Goal: Transaction & Acquisition: Download file/media

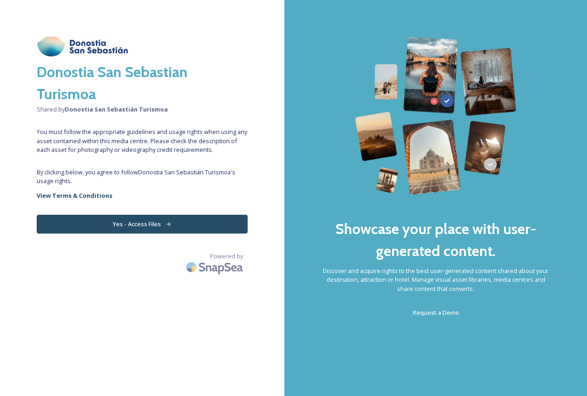
click at [165, 220] on button "Yes - Access Files" at bounding box center [142, 224] width 211 height 19
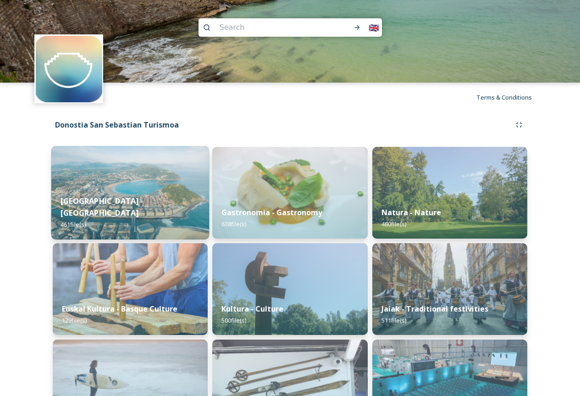
click at [122, 216] on strong "[GEOGRAPHIC_DATA] - [GEOGRAPHIC_DATA]" at bounding box center [102, 207] width 83 height 22
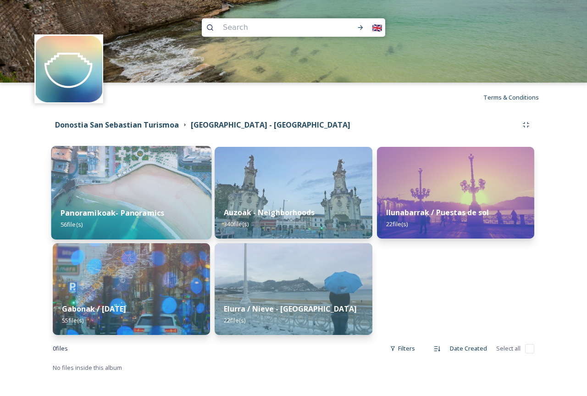
click at [90, 209] on strong "Panoramikoak- Panoramics" at bounding box center [113, 213] width 104 height 10
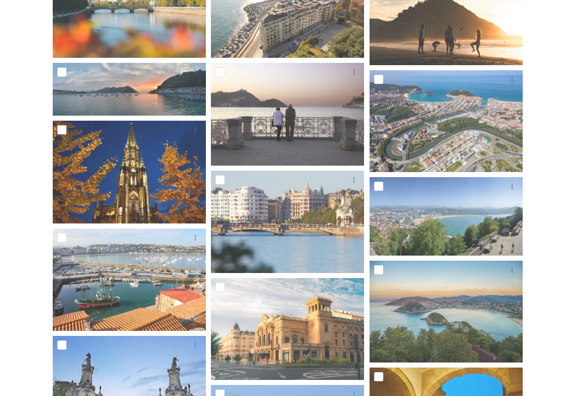
scroll to position [328, 0]
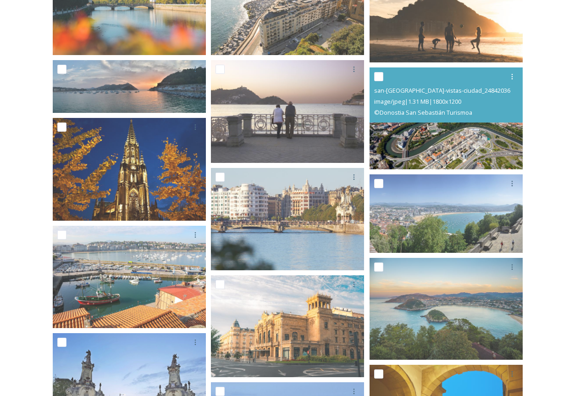
click at [452, 143] on img at bounding box center [445, 118] width 153 height 102
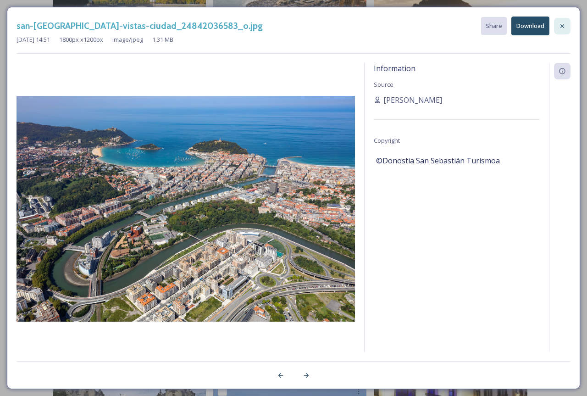
click at [563, 27] on icon at bounding box center [562, 26] width 4 height 4
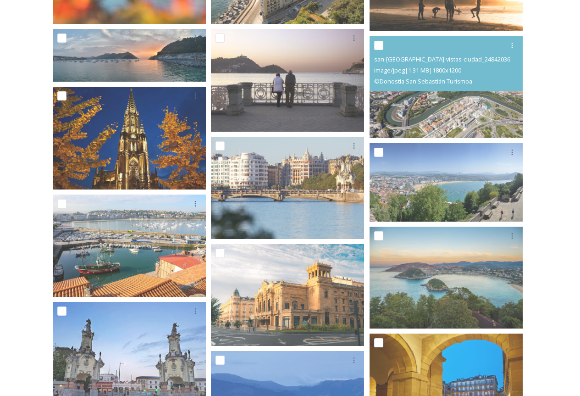
scroll to position [299, 0]
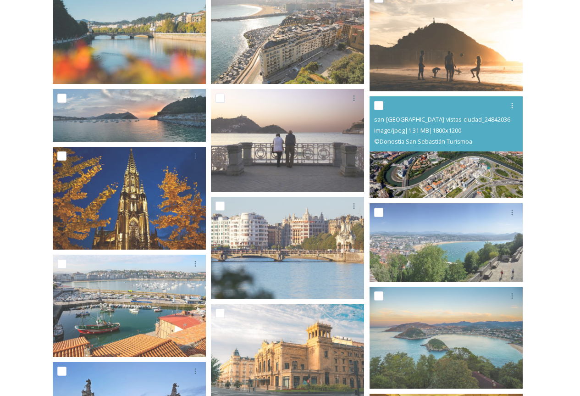
click at [422, 163] on img at bounding box center [445, 147] width 153 height 102
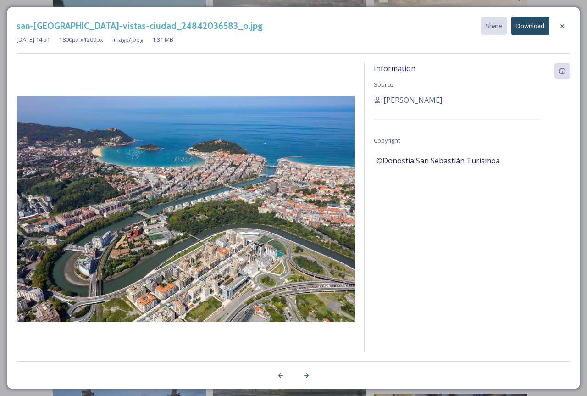
click at [526, 33] on button "Download" at bounding box center [530, 26] width 38 height 19
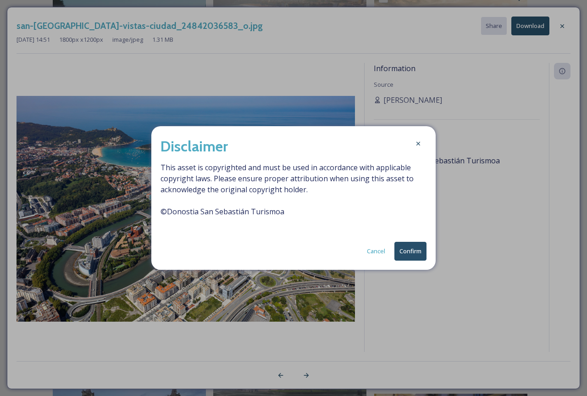
click at [422, 251] on button "Confirm" at bounding box center [410, 251] width 32 height 19
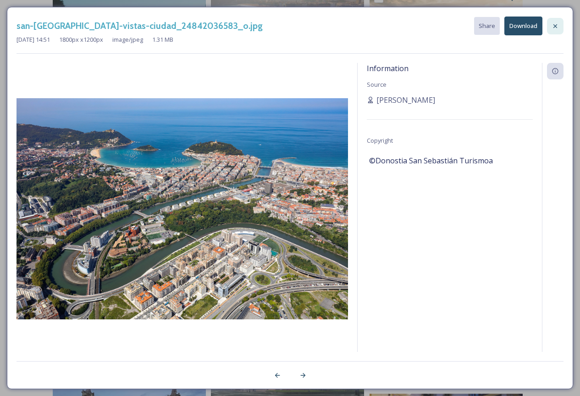
click at [556, 26] on icon at bounding box center [554, 25] width 7 height 7
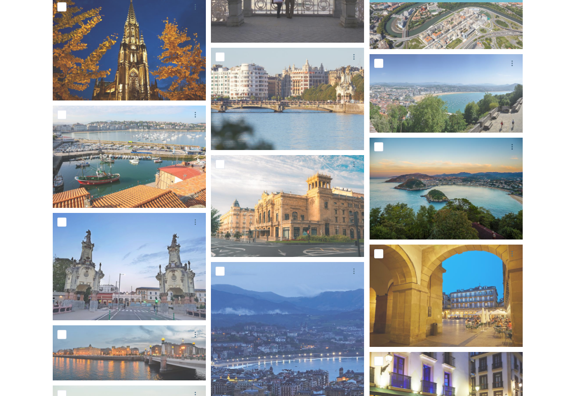
scroll to position [451, 0]
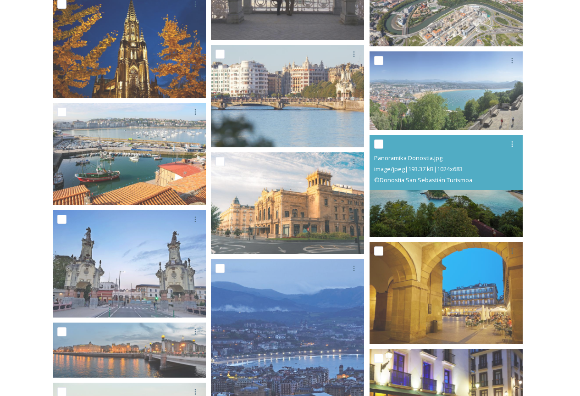
click at [431, 172] on span "image/jpeg | 193.37 kB | 1024 x 683" at bounding box center [418, 169] width 88 height 8
click at [417, 217] on img at bounding box center [445, 186] width 153 height 102
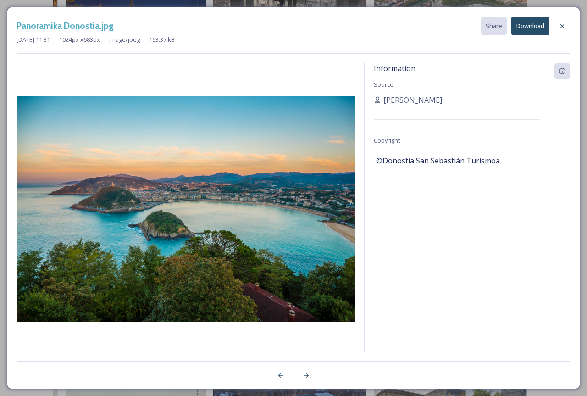
click at [525, 29] on button "Download" at bounding box center [530, 26] width 38 height 19
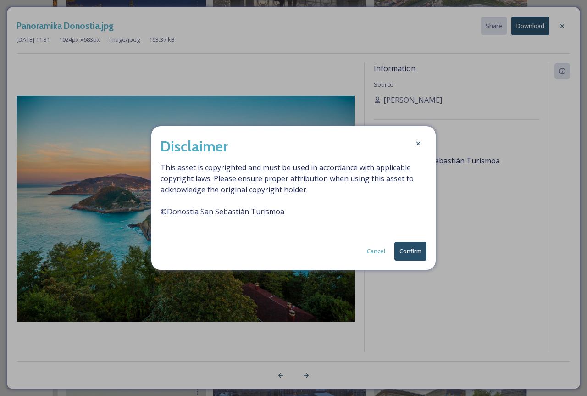
click at [410, 248] on button "Confirm" at bounding box center [410, 251] width 32 height 19
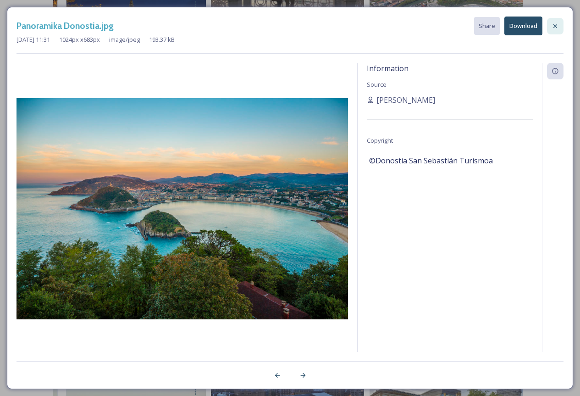
click at [556, 28] on icon at bounding box center [554, 25] width 7 height 7
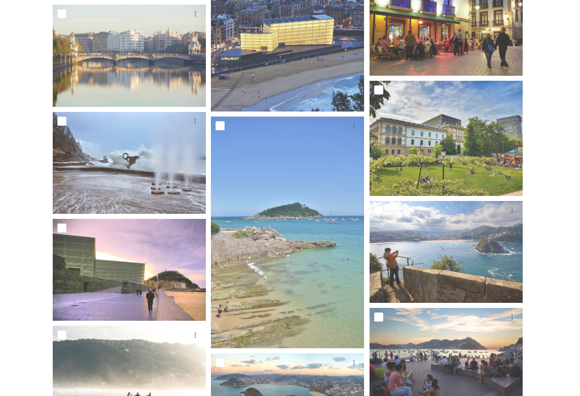
scroll to position [846, 0]
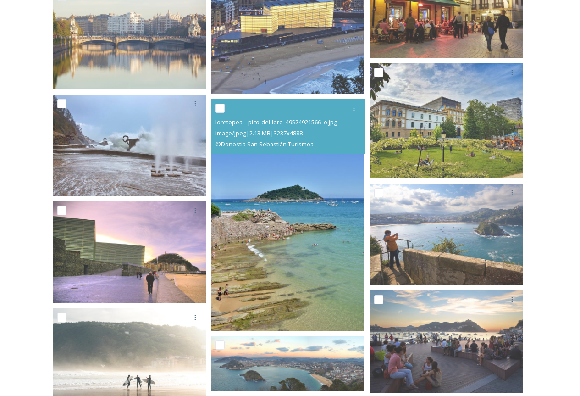
click at [307, 225] on img at bounding box center [287, 214] width 153 height 231
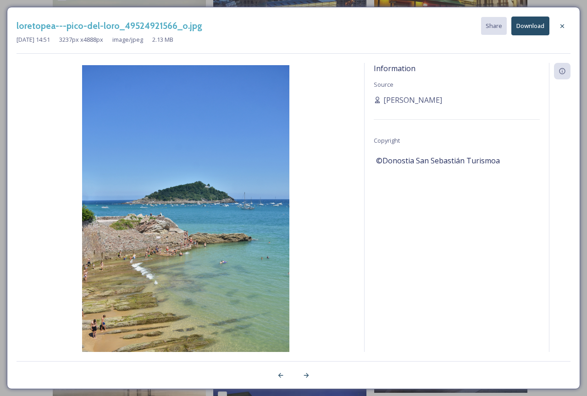
click at [533, 23] on button "Download" at bounding box center [530, 26] width 38 height 19
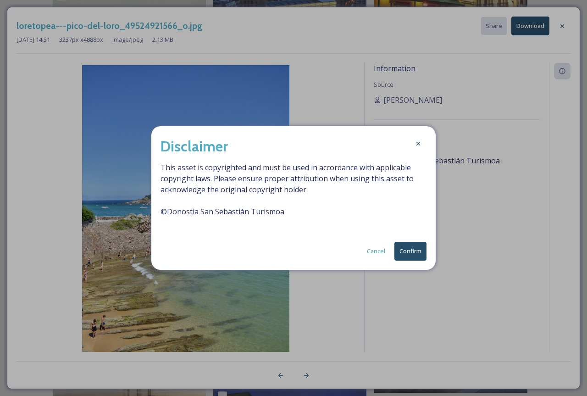
click at [413, 248] on button "Confirm" at bounding box center [410, 251] width 32 height 19
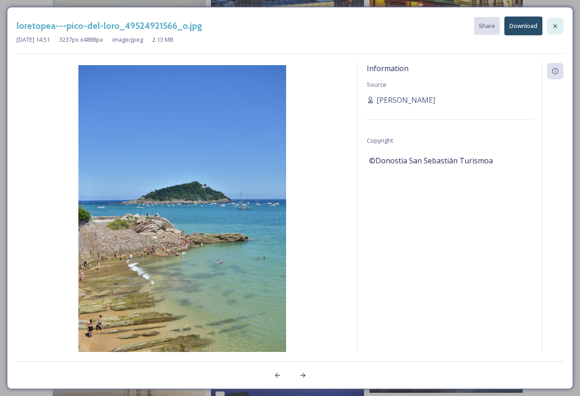
click at [561, 26] on div at bounding box center [555, 26] width 17 height 17
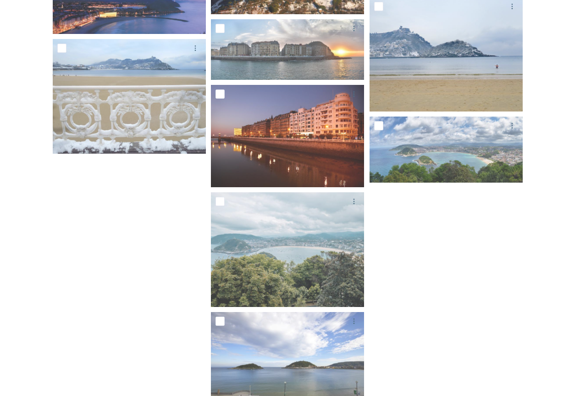
scroll to position [1972, 0]
